Goal: Task Accomplishment & Management: Use online tool/utility

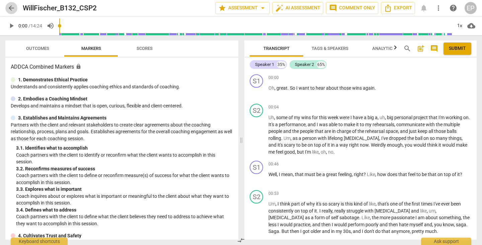
click at [11, 6] on span "arrow_back" at bounding box center [11, 8] width 8 height 8
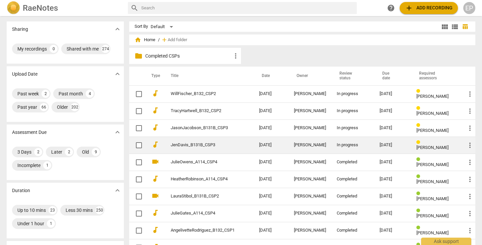
click at [345, 144] on div "In progress" at bounding box center [353, 145] width 32 height 5
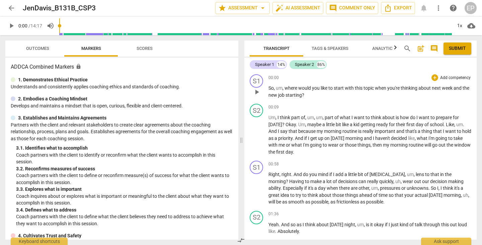
click at [257, 91] on span "play_arrow" at bounding box center [257, 92] width 8 height 8
click at [433, 79] on div "+" at bounding box center [435, 77] width 7 height 7
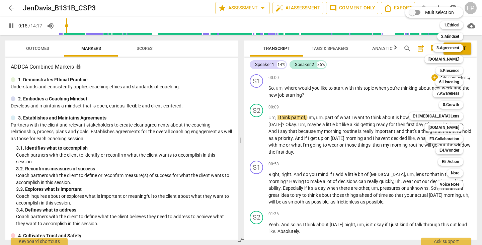
click at [257, 94] on div at bounding box center [241, 122] width 482 height 245
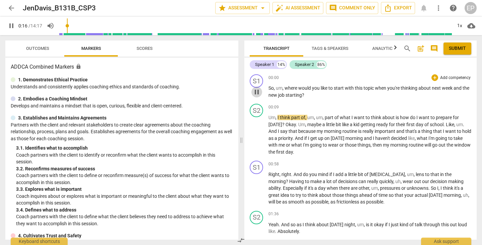
click at [257, 90] on span "pause" at bounding box center [257, 92] width 8 height 8
type input "17"
click at [433, 76] on div "+" at bounding box center [435, 77] width 7 height 7
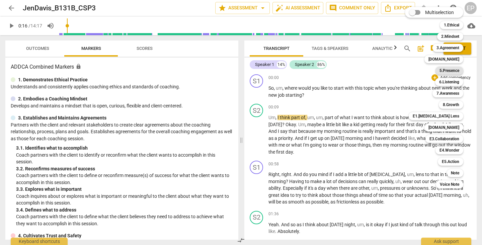
click at [458, 70] on b "5.Presence" at bounding box center [450, 71] width 20 height 8
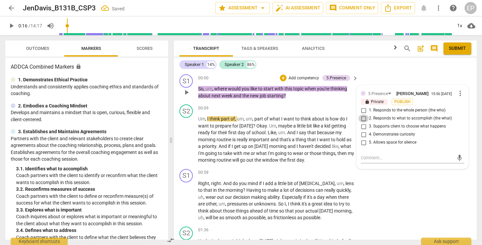
click at [362, 120] on input "2. Responds to what to accomplish (the what)" at bounding box center [363, 119] width 11 height 8
checkbox input "true"
click at [362, 137] on input "4. Demonstrates curiosity" at bounding box center [363, 135] width 11 height 8
checkbox input "true"
click at [362, 129] on input "3. Supports client to choose what happens" at bounding box center [363, 127] width 11 height 8
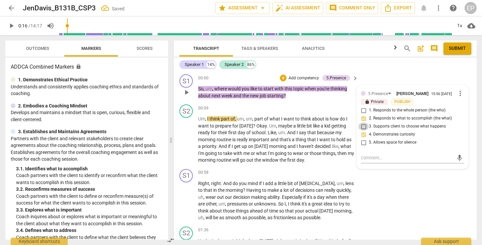
checkbox input "true"
click at [282, 77] on div "+" at bounding box center [283, 78] width 7 height 7
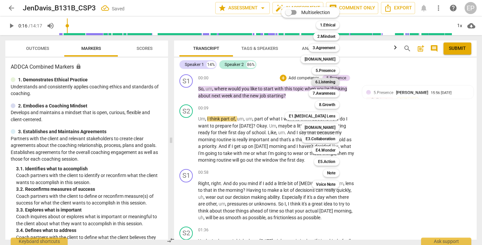
click at [327, 80] on b "6.Listening" at bounding box center [325, 82] width 20 height 8
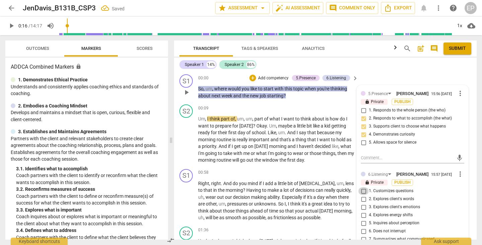
click at [362, 195] on input "1. Customizes questions" at bounding box center [363, 191] width 11 height 8
checkbox input "true"
click at [251, 77] on div "+" at bounding box center [253, 78] width 7 height 7
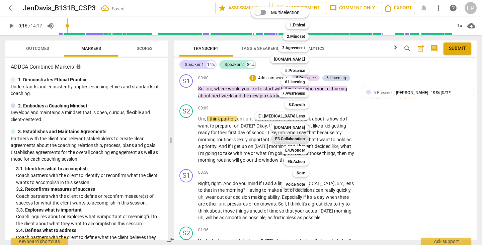
click at [296, 137] on b "E3.Collaboration" at bounding box center [290, 139] width 30 height 8
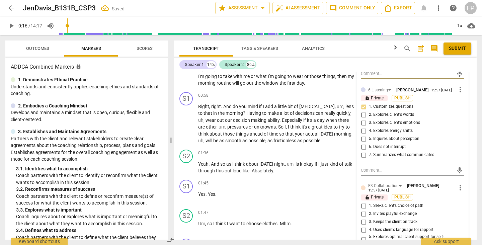
scroll to position [86, 0]
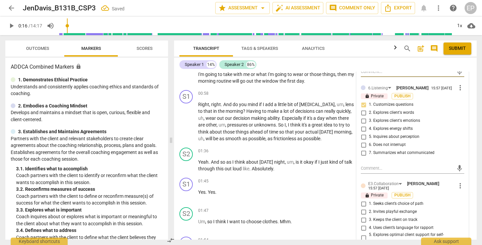
click at [361, 208] on input "1. Seeks client’s choice of path" at bounding box center [363, 204] width 11 height 8
checkbox input "true"
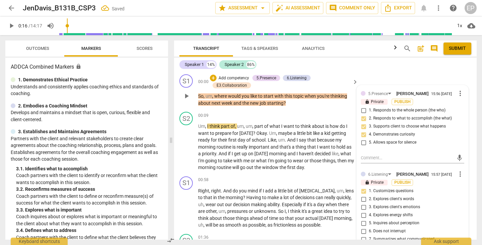
scroll to position [0, 0]
click at [184, 144] on span "play_arrow" at bounding box center [187, 147] width 8 height 8
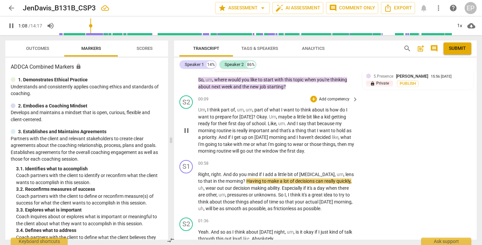
scroll to position [27, 0]
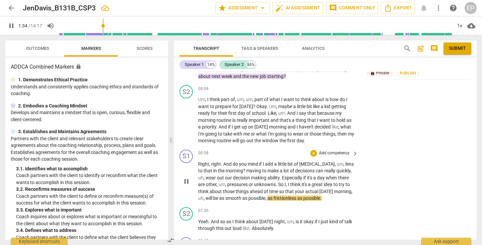
click at [186, 178] on span "pause" at bounding box center [187, 182] width 8 height 8
type input "95"
click at [313, 151] on div "+" at bounding box center [313, 153] width 7 height 7
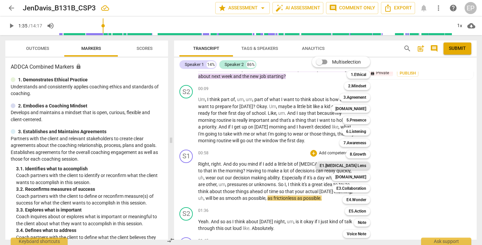
click at [352, 164] on b "E1.[MEDICAL_DATA] Lens" at bounding box center [343, 166] width 47 height 8
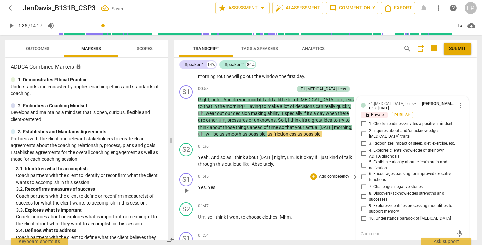
scroll to position [91, 0]
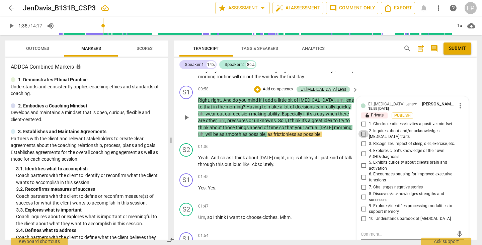
click at [363, 130] on input "2. Inquires about and/or acknowledges [MEDICAL_DATA] traits" at bounding box center [363, 134] width 11 height 8
checkbox input "true"
click at [261, 86] on div "+" at bounding box center [257, 89] width 7 height 7
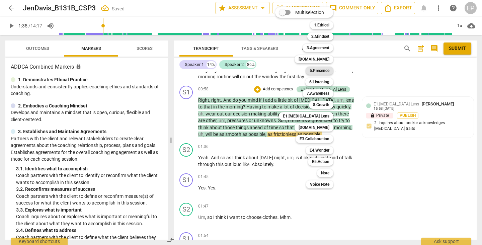
click at [322, 69] on b "5.Presence" at bounding box center [320, 71] width 20 height 8
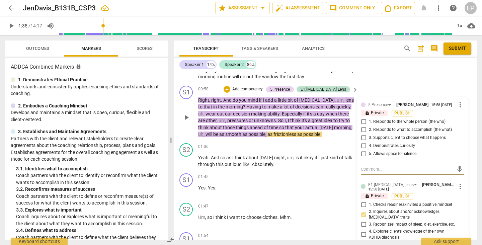
click at [361, 137] on input "3. Supports client to choose what happens" at bounding box center [363, 138] width 11 height 8
checkbox input "true"
click at [364, 130] on input "2. Responds to what to accomplish (the what)" at bounding box center [363, 130] width 11 height 8
checkbox input "true"
click at [230, 87] on div "+" at bounding box center [227, 89] width 7 height 7
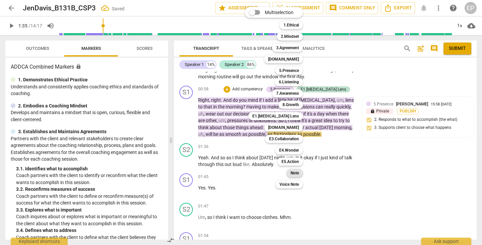
click at [295, 173] on b "Note" at bounding box center [295, 173] width 8 height 8
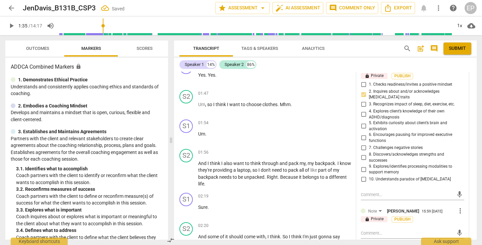
scroll to position [211, 0]
click at [363, 230] on textarea at bounding box center [407, 233] width 93 height 6
type textarea "G"
type textarea "Gr"
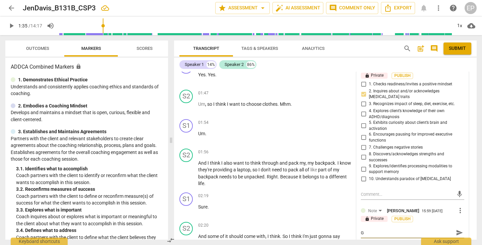
type textarea "Gr"
type textarea "Gre"
type textarea "Grea"
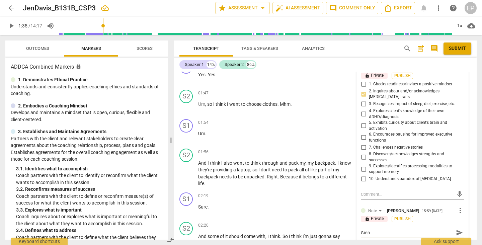
type textarea "Great"
type textarea "Great!"
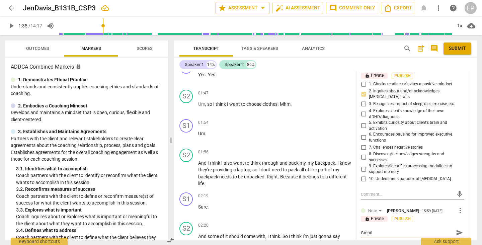
type textarea "Great!"
type textarea "Great! Y"
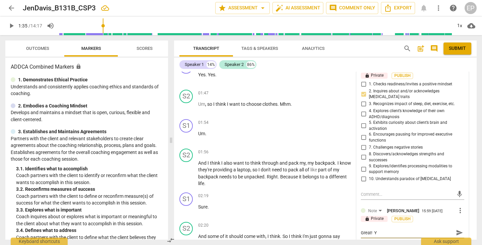
type textarea "Great! Yo"
type textarea "Great! You"
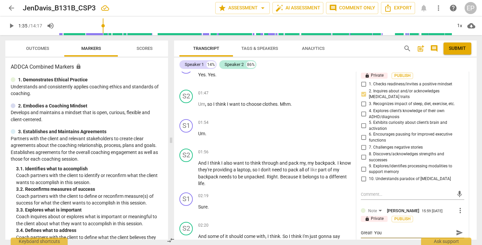
type textarea "Great! You"
type textarea "Great! You a"
type textarea "Great! You as"
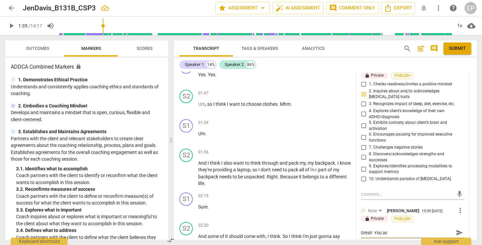
type textarea "Great! You ask"
type textarea "Great! You ask f"
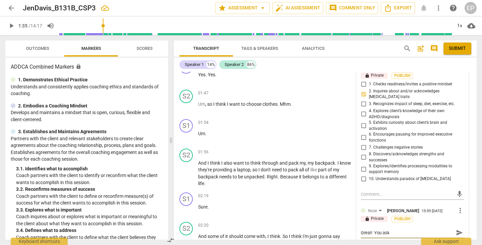
type textarea "Great! You ask f"
type textarea "Great! You ask fo"
type textarea "Great! You ask for"
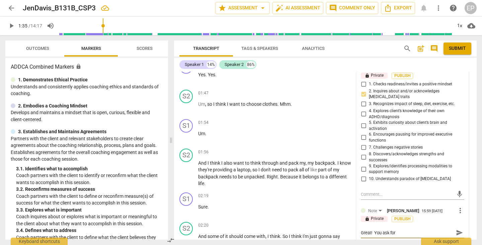
type textarea "Great! You ask for"
type textarea "Great! You ask for m"
type textarea "Great! You ask for"
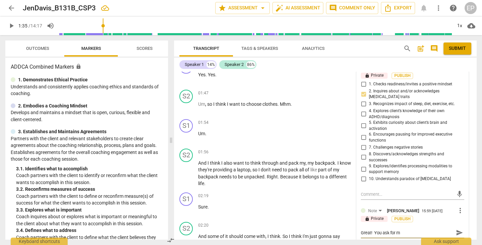
type textarea "Great! You ask for"
type textarea "Great! You ask for p"
type textarea "Great! You ask for pe"
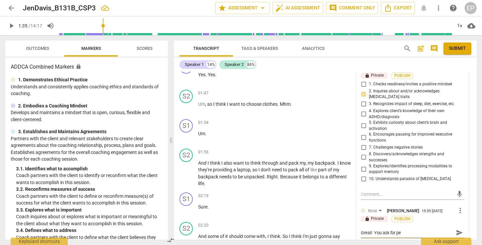
type textarea "Great! You ask for per"
type textarea "Great! You ask for perm"
type textarea "Great! You ask for permi"
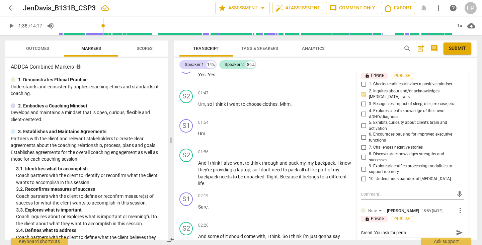
type textarea "Great! You ask for permi"
type textarea "Great! You ask for permis"
type textarea "Great! You ask for permiss"
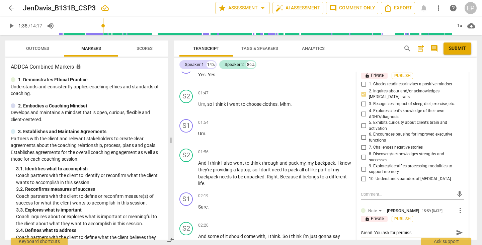
type textarea "Great! You ask for permissi"
type textarea "Great! You ask for permissio"
type textarea "Great! You ask for permission"
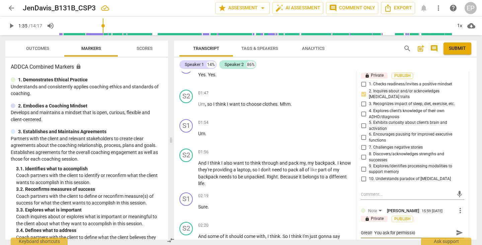
type textarea "Great! You ask for permission"
type textarea "Great! You ask for permission t"
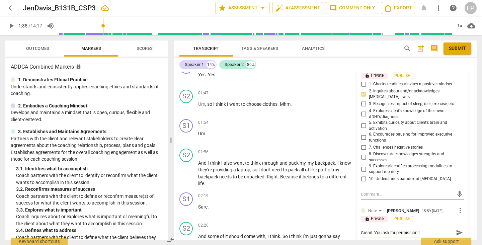
type textarea "Great! You ask for permission to"
type textarea "Great! You ask for permission to o"
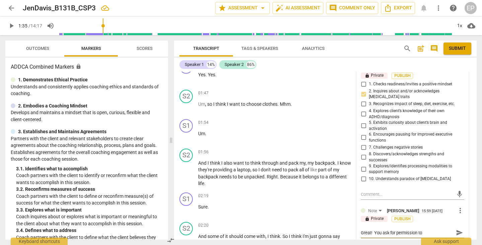
type textarea "Great! You ask for permission to o"
type textarea "Great! You ask for permission to of"
type textarea "Great! You ask for permission to off"
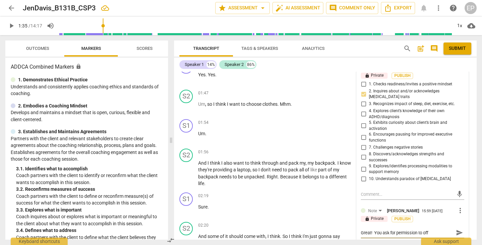
type textarea "Great! You ask for permission to offe"
type textarea "Great! You ask for permission to offer"
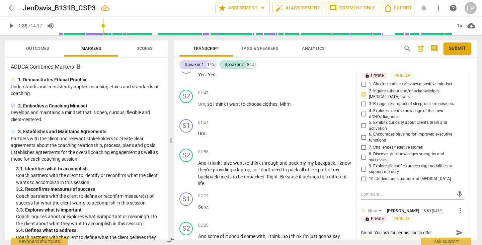
type textarea "Great! You ask for permission to offer"
type textarea "Great! You ask for permission to offer i"
type textarea "Great! You ask for permission to offer in"
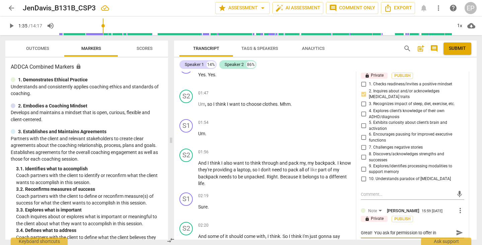
type textarea "Great! You ask for permission to offer inf"
type textarea "Great! You ask for permission to offer info"
type textarea "Great! You ask for permission to offer infor"
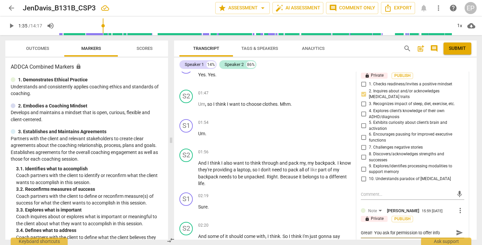
type textarea "Great! You ask for permission to offer infor"
type textarea "Great! You ask for permission to offer information"
type textarea "Great! You ask for permission to offer information o"
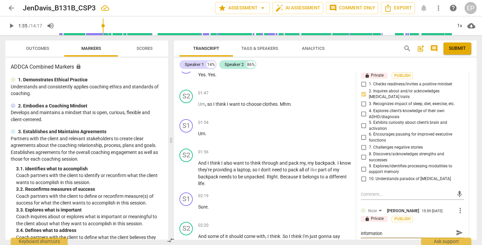
type textarea "Great! You ask for permission to offer information o"
type textarea "Great! You ask for permission to offer information on"
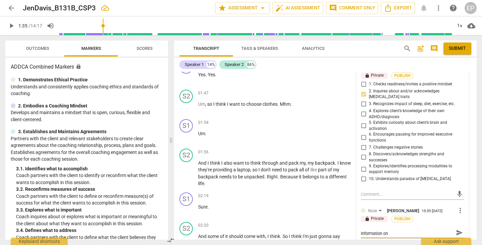
type textarea "Great! You ask for permission to offer information on A"
type textarea "Great! You ask for permission to offer information on AD"
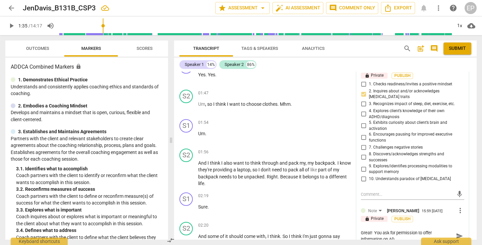
type textarea "Great! You ask for permission to offer information on ADH"
type textarea "Great! You ask for permission to offer information on [MEDICAL_DATA]"
type textarea "Great! You ask for permission to offer information on [MEDICAL_DATA]."
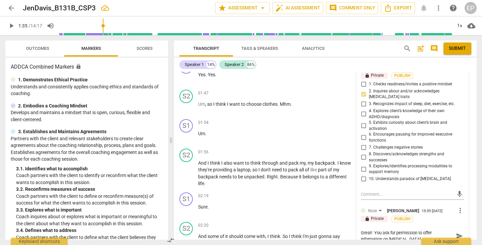
type textarea "Great! You ask for permission to offer information on [MEDICAL_DATA]."
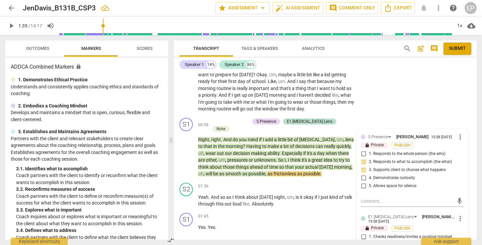
scroll to position [58, 0]
type textarea "Great! You ask for permission to offer information on [MEDICAL_DATA]."
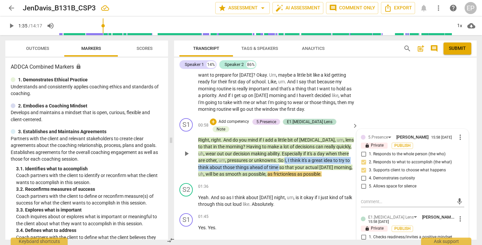
drag, startPoint x: 265, startPoint y: 149, endPoint x: 268, endPoint y: 155, distance: 7.2
click at [268, 155] on p "Right , right . And do you mind if I add a little bit of [MEDICAL_DATA] , um , …" at bounding box center [276, 157] width 157 height 41
copy p "I , I think it's a great idea to try to think about those things ahead of time"
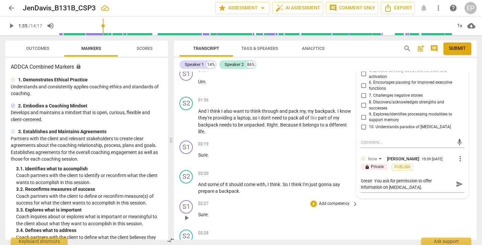
scroll to position [264, 0]
click at [403, 180] on textarea "Great! You ask for permission to offer information on [MEDICAL_DATA]." at bounding box center [407, 184] width 93 height 13
type textarea "Great! You ask for permission to offer information on [MEDICAL_DATA]. a"
type textarea "Great! You ask for permission to offer information on [MEDICAL_DATA]. an"
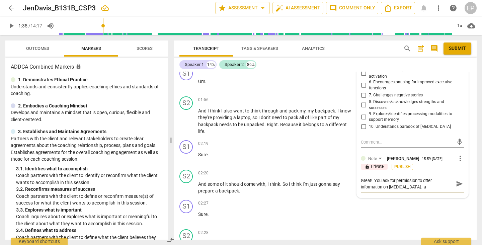
type textarea "Great! You ask for permission to offer information on [MEDICAL_DATA]. an"
type textarea "Great! You ask for permission to offer information on [MEDICAL_DATA]. and"
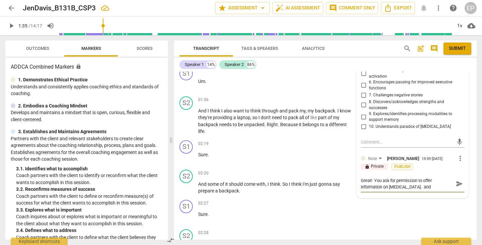
type textarea "Great! You ask for permission to offer information on [MEDICAL_DATA]. and y"
type textarea "Great! You ask for permission to offer information on [MEDICAL_DATA]. and yo"
type textarea "Great! You ask for permission to offer information on [MEDICAL_DATA]. and you"
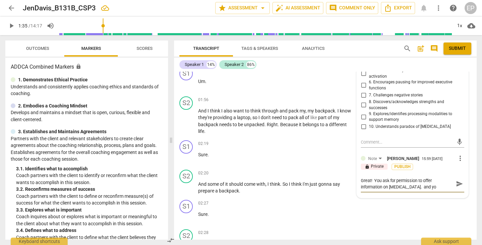
type textarea "Great! You ask for permission to offer information on [MEDICAL_DATA]. and you"
type textarea "Great! You ask for permission to offer information on [MEDICAL_DATA]. and you w"
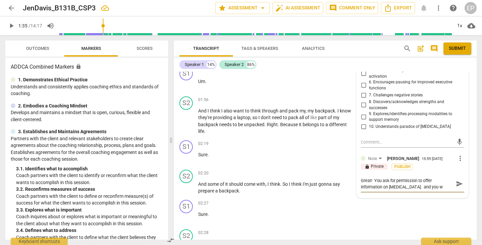
type textarea "Great! You ask for permission to offer information on [MEDICAL_DATA]. and you wa"
type textarea "Great! You ask for permission to offer information on [MEDICAL_DATA]. and you w…"
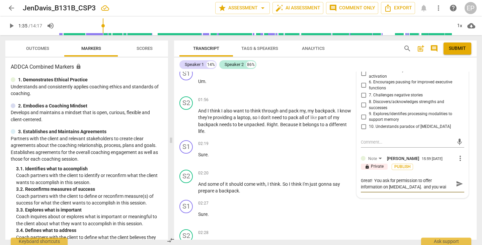
type textarea "Great! You ask for permission to offer information on [MEDICAL_DATA]. and you w…"
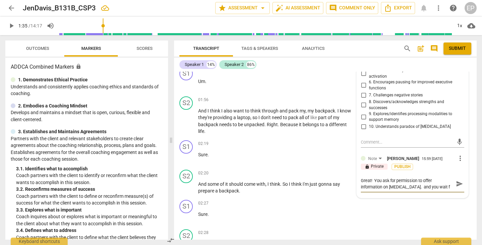
type textarea "Great! You ask for permission to offer information on [MEDICAL_DATA]. and you w…"
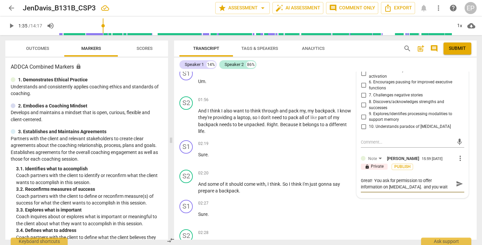
type textarea "Great! You ask for permission to offer information on [MEDICAL_DATA]. and you w…"
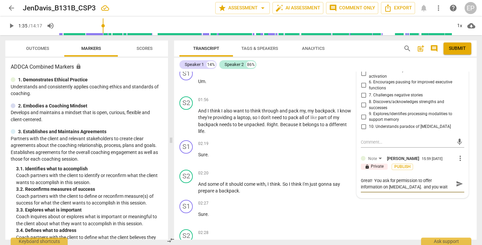
type textarea "Great! You ask for permission to offer information on [MEDICAL_DATA]. and you w…"
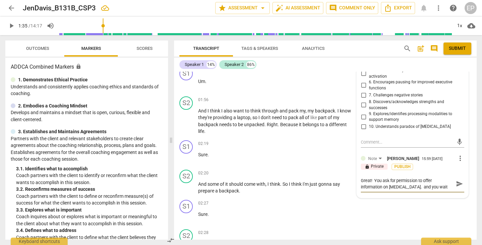
type textarea "Great! You ask for permission to offer information on [MEDICAL_DATA]. and you w…"
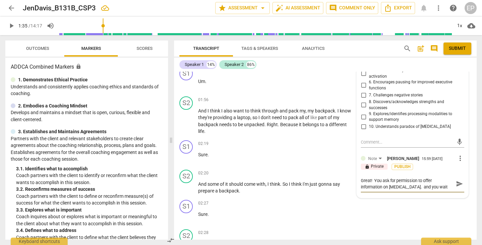
type textarea "Great! You ask for permission to offer information on [MEDICAL_DATA]. and you w…"
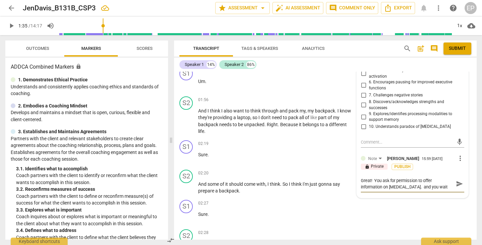
type textarea "Great! You ask for permission to offer information on [MEDICAL_DATA]. and you w…"
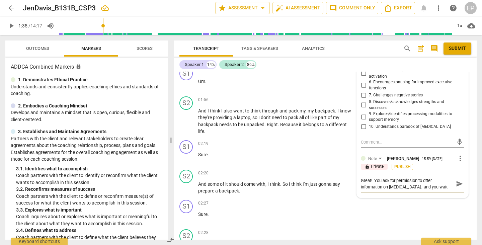
type textarea "Great! You ask for permission to offer information on [MEDICAL_DATA]. and you w…"
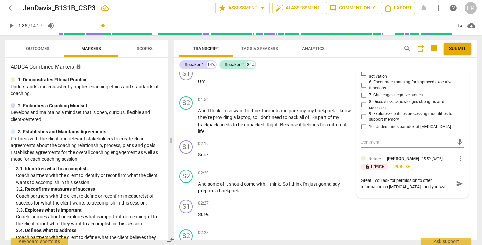
type textarea "Great! You ask for permission to offer information on [MEDICAL_DATA]. and you w…"
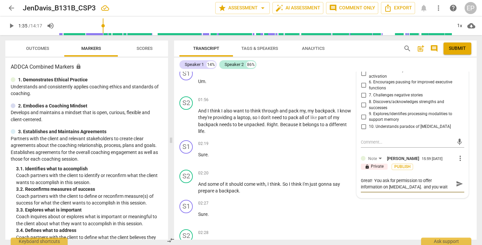
type textarea "Great! You ask for permission to offer information on [MEDICAL_DATA]. and you w…"
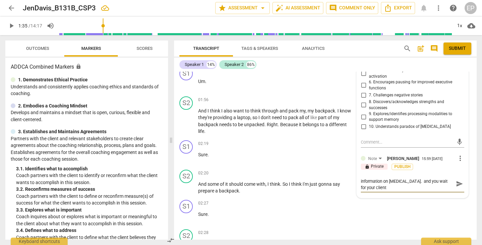
type textarea "Great! You ask for permission to offer information on [MEDICAL_DATA]. and you w…"
paste textarea "I, I think it's a great idea to try to think about those things ahead of time"
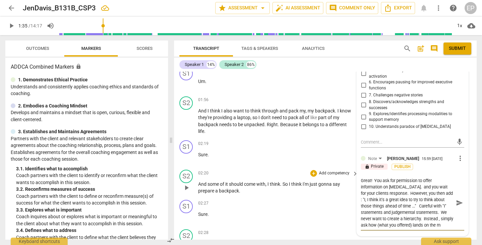
scroll to position [6, 0]
click at [437, 213] on textarea "Great! You ask for permission to offer information on [MEDICAL_DATA]. and you w…" at bounding box center [407, 203] width 93 height 51
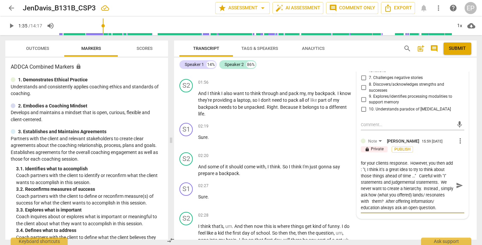
scroll to position [285, 0]
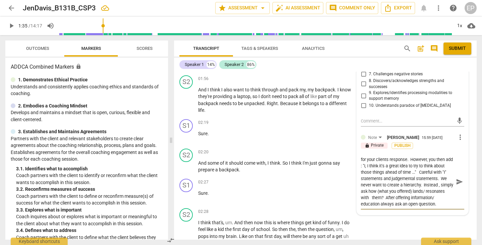
click at [423, 173] on textarea "Great! You ask for permission to offer information on [MEDICAL_DATA]. and you w…" at bounding box center [407, 181] width 93 height 51
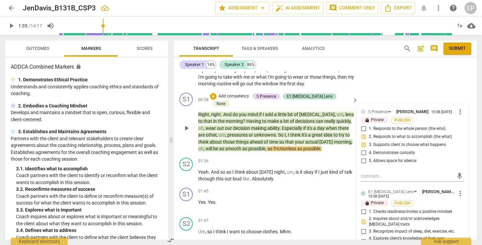
scroll to position [81, 0]
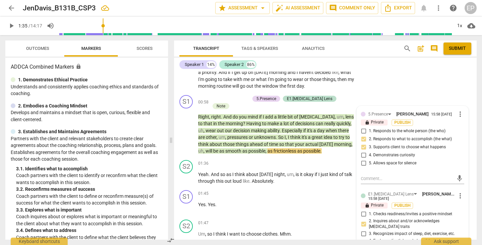
click at [12, 7] on span "arrow_back" at bounding box center [11, 8] width 8 height 8
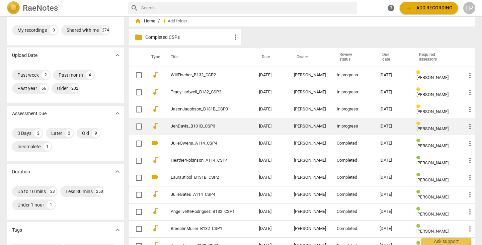
scroll to position [19, 0]
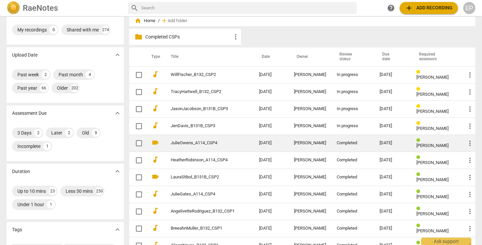
click at [277, 143] on td "[DATE]" at bounding box center [271, 143] width 35 height 17
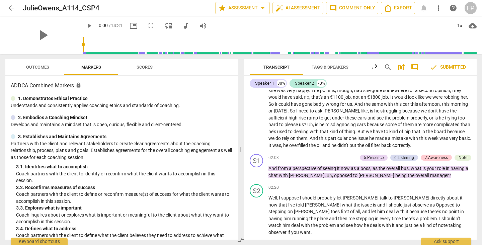
scroll to position [125, 0]
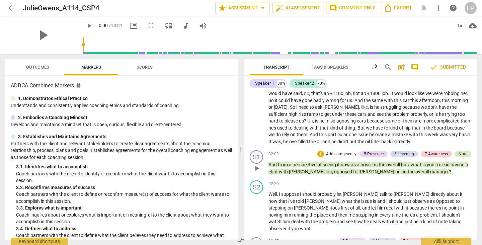
click at [466, 151] on div "Note" at bounding box center [463, 154] width 17 height 6
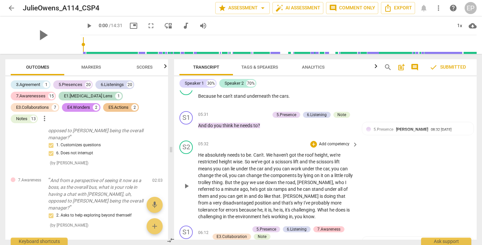
scroll to position [898, 0]
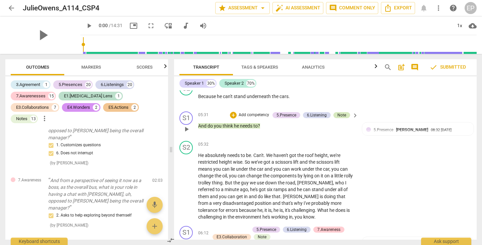
click at [341, 112] on div "Note" at bounding box center [342, 115] width 9 height 6
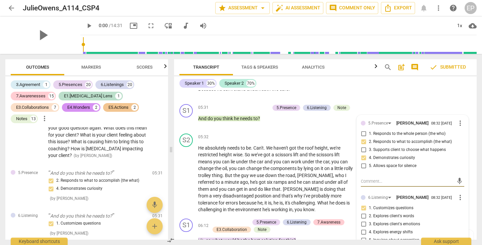
scroll to position [906, 0]
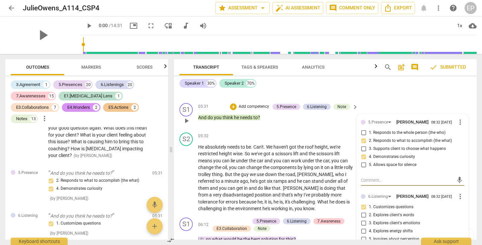
click at [382, 162] on span "5. Allows space for silence" at bounding box center [393, 165] width 48 height 6
click at [369, 161] on input "5. Allows space for silence" at bounding box center [363, 165] width 11 height 8
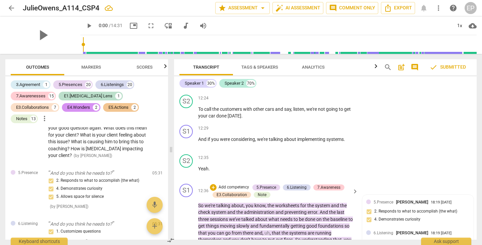
scroll to position [2037, 0]
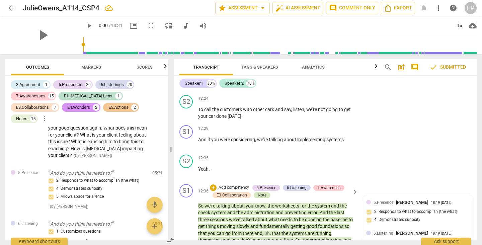
click at [262, 192] on div "Note" at bounding box center [262, 195] width 9 height 6
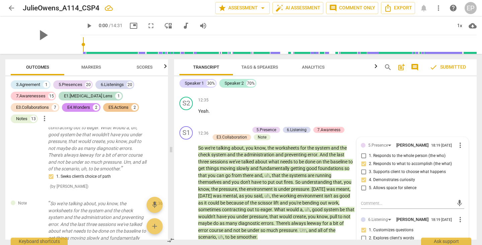
scroll to position [0, 0]
click at [10, 6] on span "arrow_back" at bounding box center [11, 8] width 8 height 8
